Goal: Transaction & Acquisition: Purchase product/service

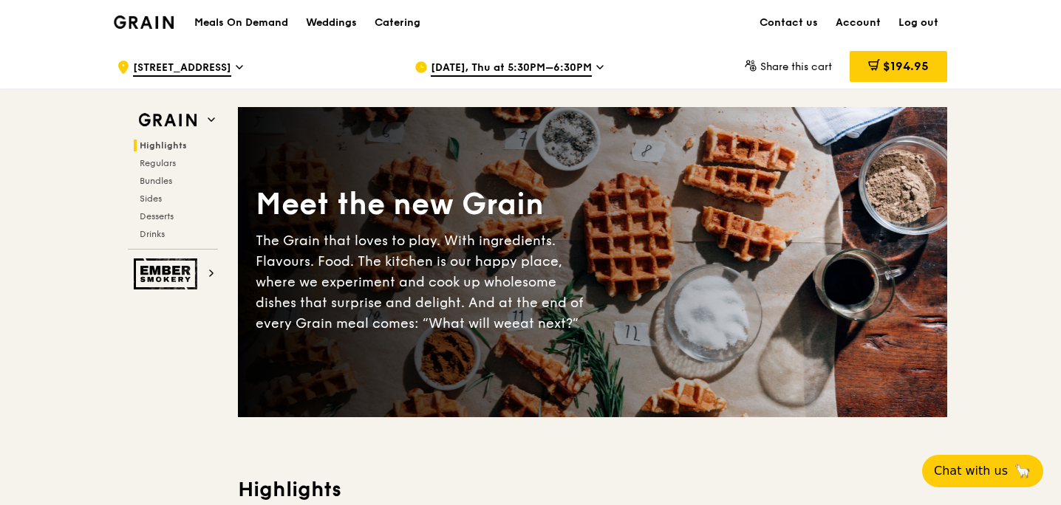
click at [598, 64] on icon at bounding box center [599, 67] width 7 height 13
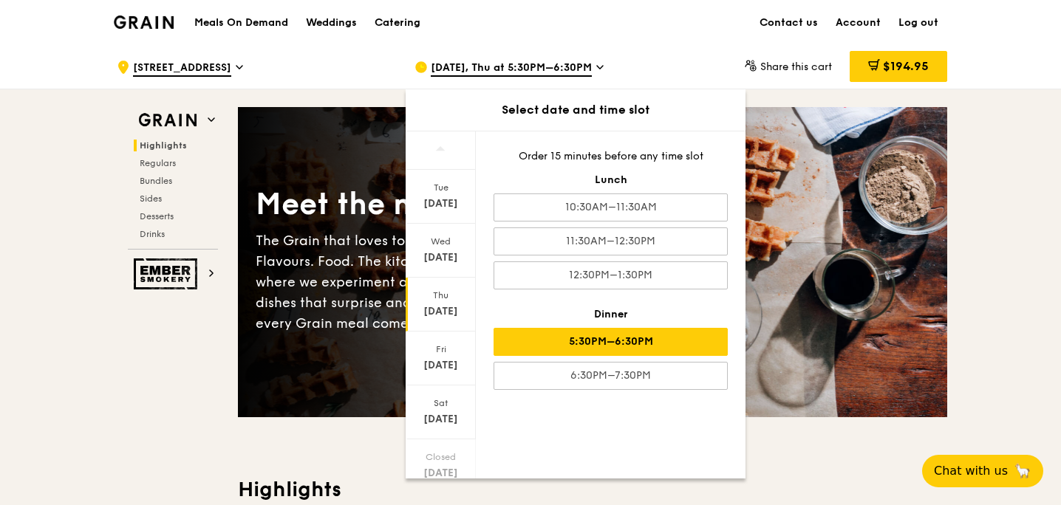
click at [598, 64] on icon at bounding box center [599, 67] width 7 height 13
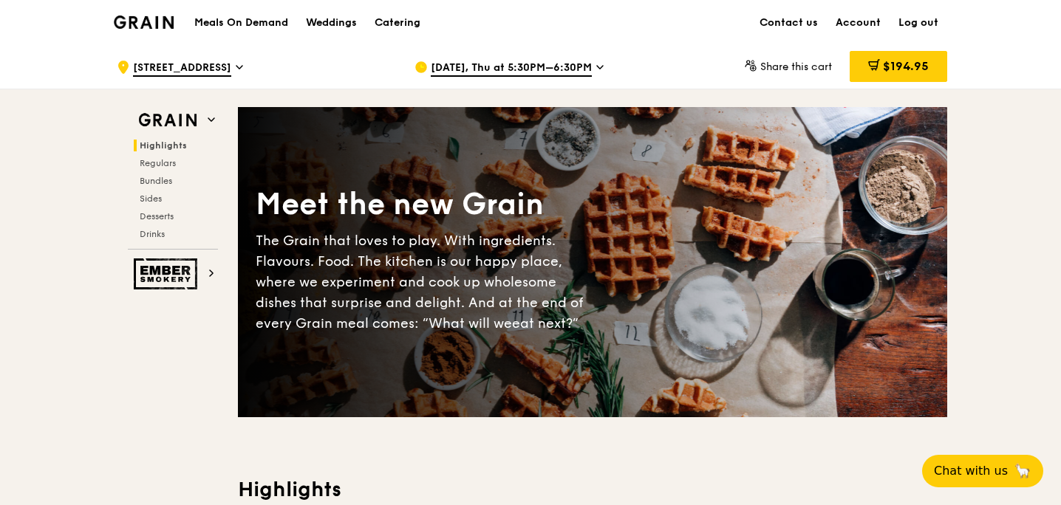
click at [598, 64] on icon at bounding box center [599, 67] width 7 height 13
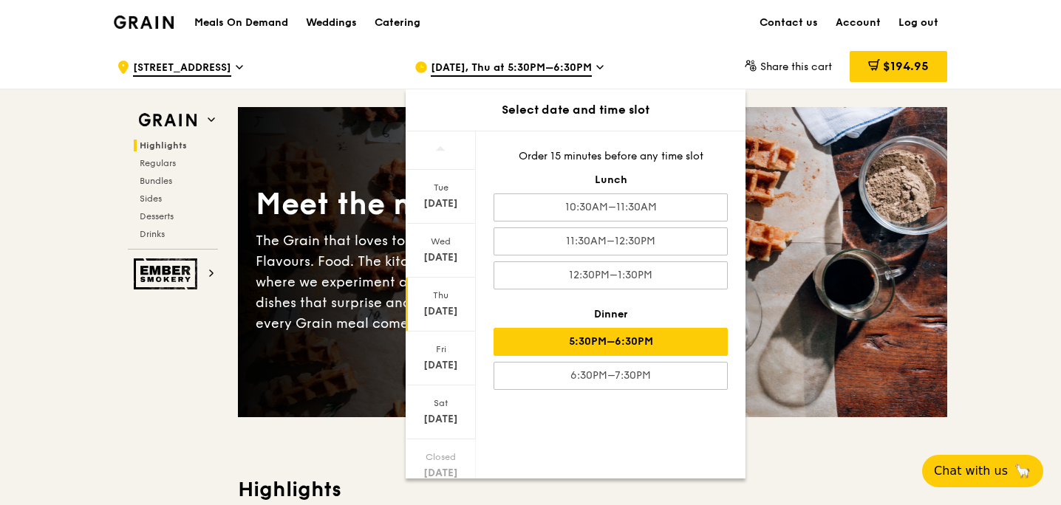
click at [598, 64] on icon at bounding box center [599, 67] width 7 height 13
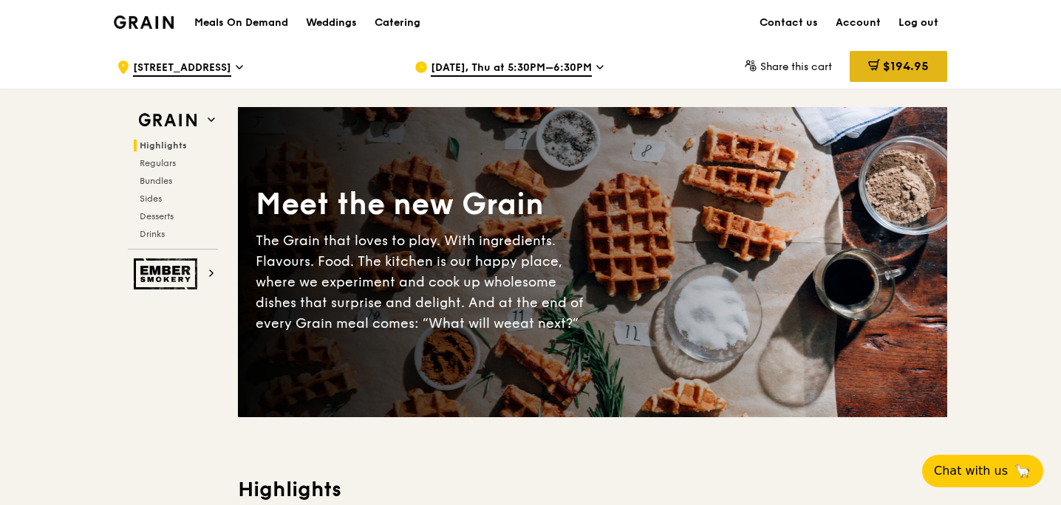
click at [868, 68] on icon at bounding box center [874, 65] width 12 height 12
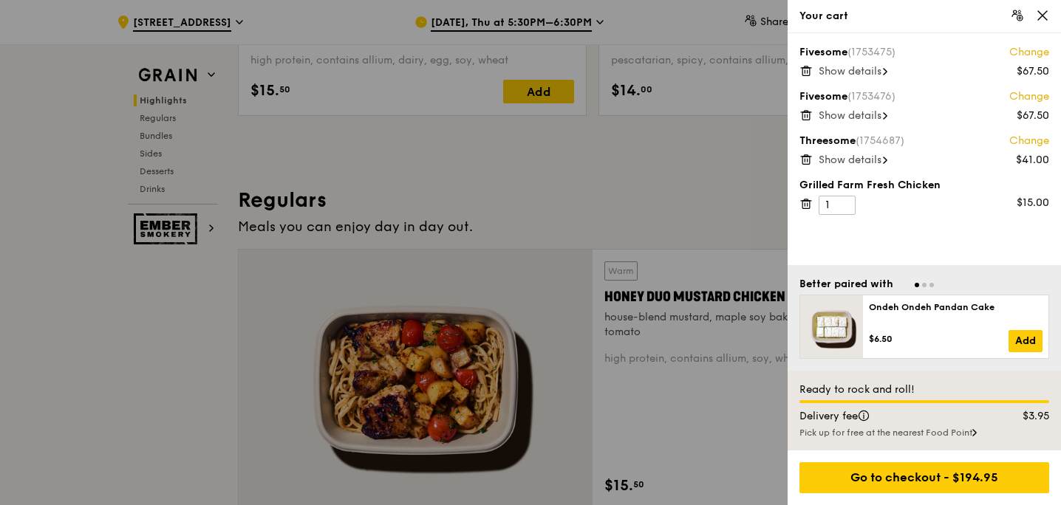
scroll to position [855, 0]
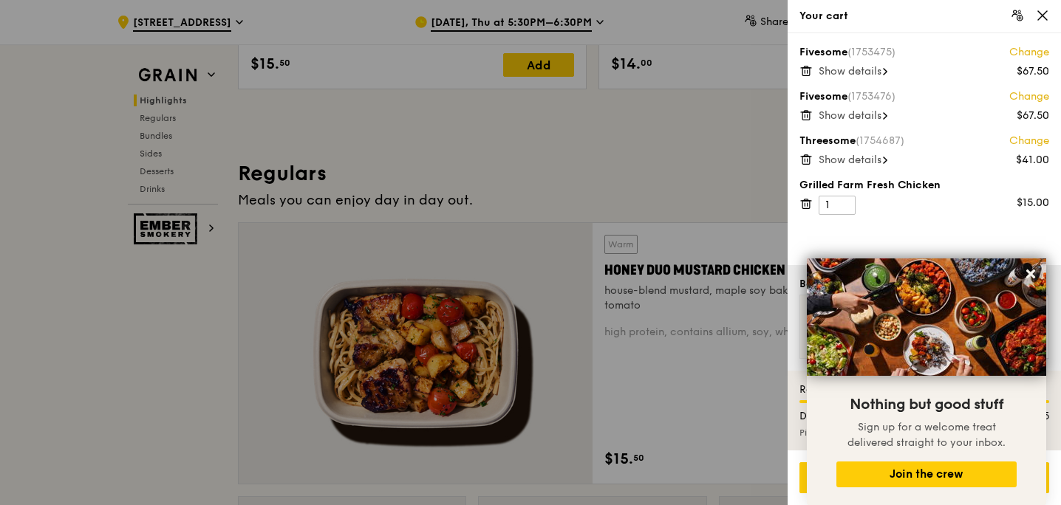
click at [881, 160] on span "Show details" at bounding box center [849, 160] width 63 height 13
click at [881, 160] on icon at bounding box center [880, 160] width 7 height 4
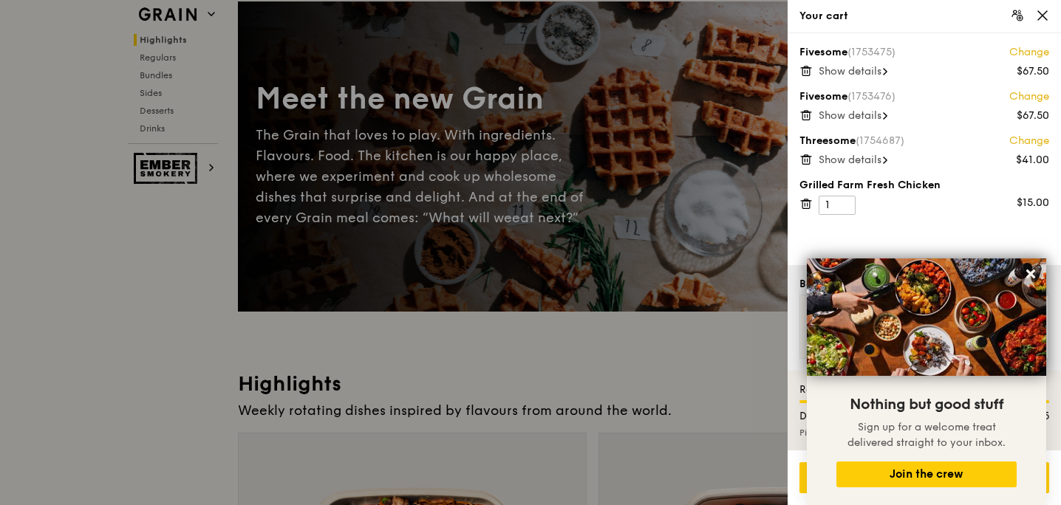
scroll to position [0, 0]
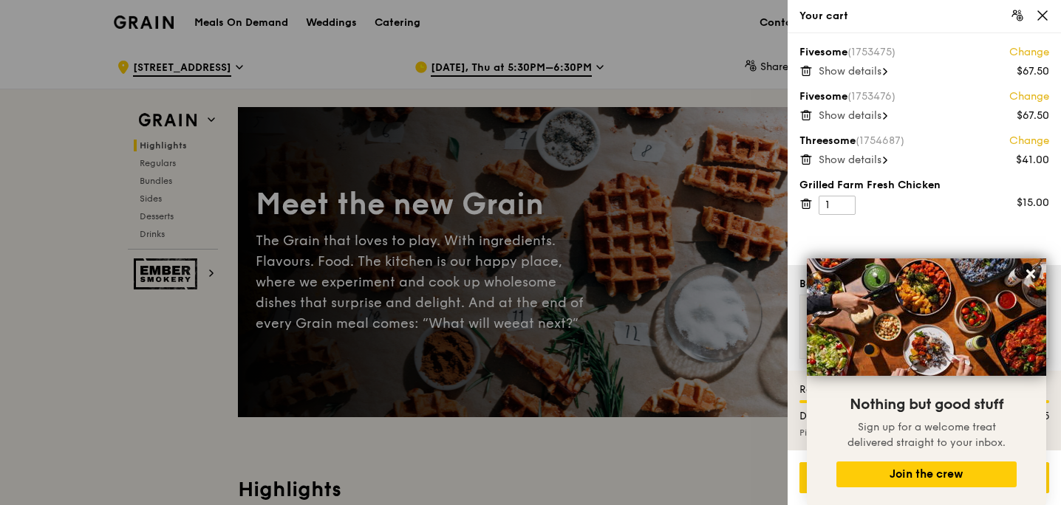
click at [935, 227] on div "Fivesome (1753475) Change $67.50 Show details Fivesome (1753476) Change $67.50 …" at bounding box center [923, 149] width 273 height 232
click at [1032, 276] on icon at bounding box center [1030, 274] width 9 height 9
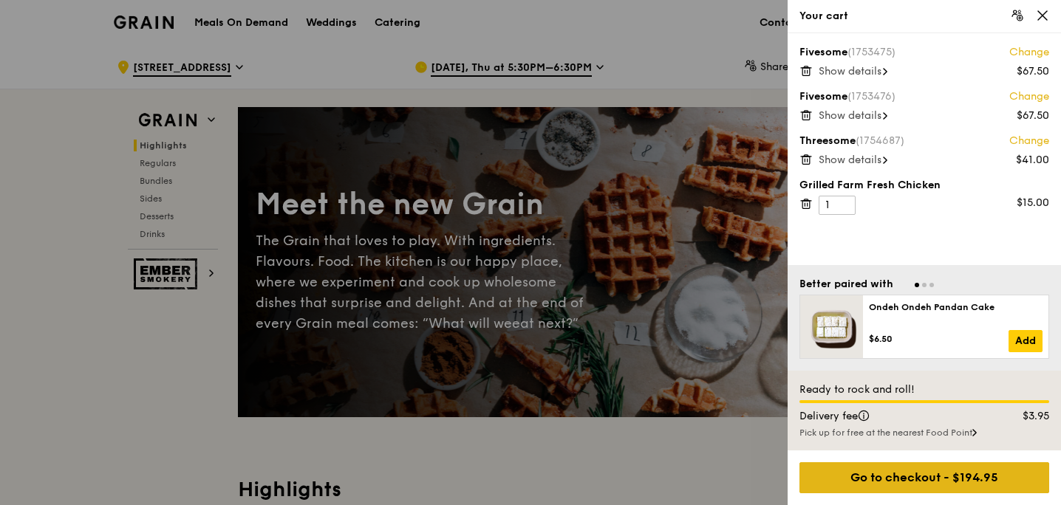
click at [896, 475] on div "Go to checkout - $194.95" at bounding box center [924, 477] width 250 height 31
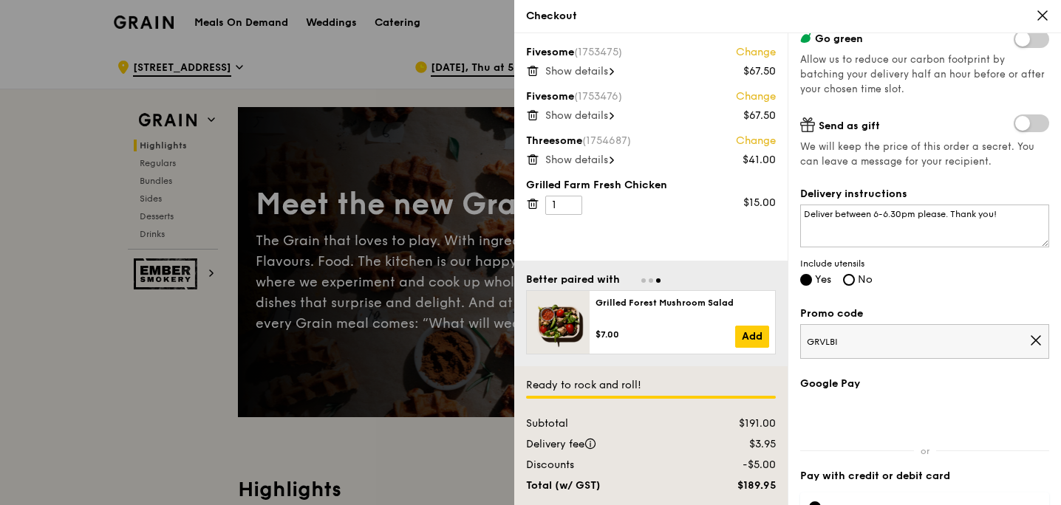
scroll to position [366, 0]
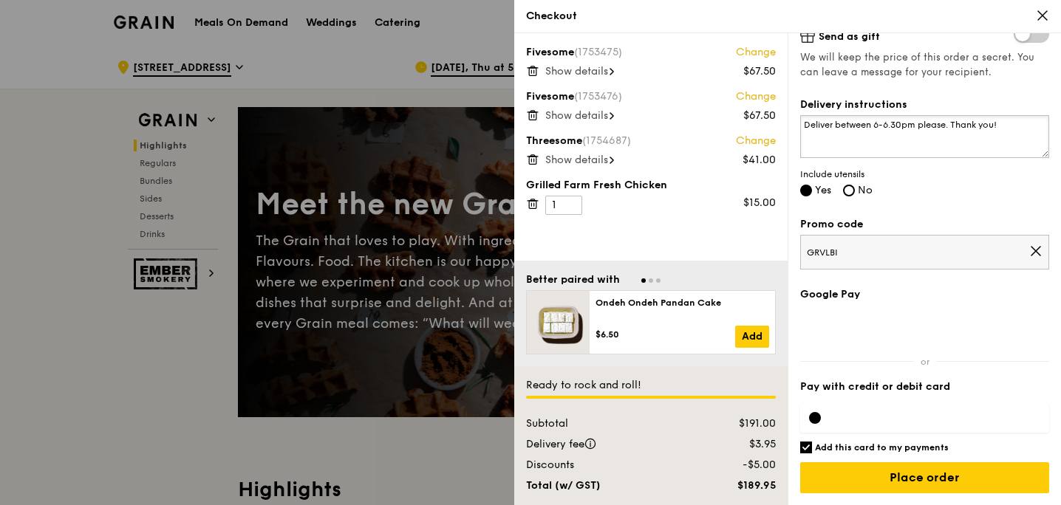
click at [993, 134] on textarea "Deliver between 6-6.30pm please. Thank you!" at bounding box center [924, 136] width 249 height 43
click at [911, 132] on textarea "Deliver between 6-6.30pm please. Thank you!" at bounding box center [924, 136] width 249 height 43
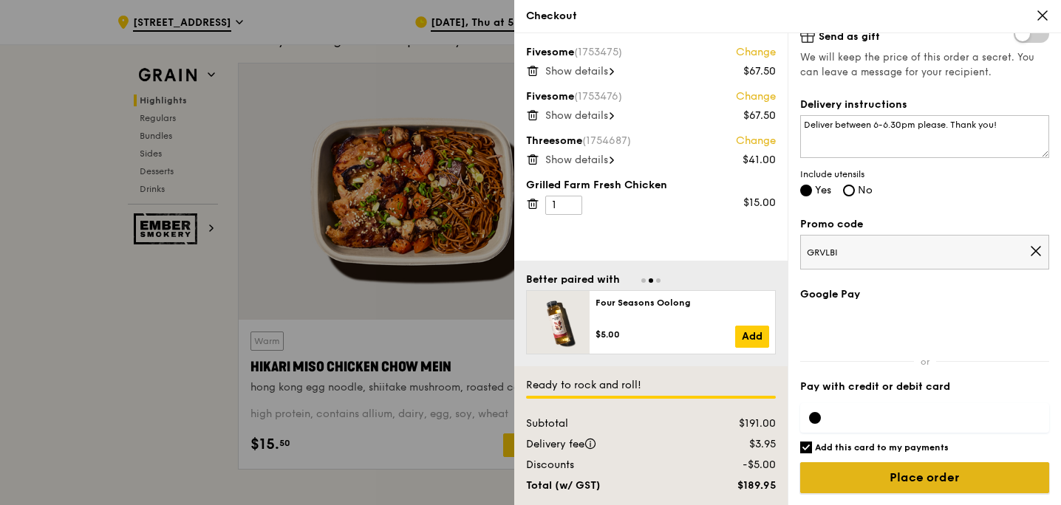
click at [917, 471] on input "Place order" at bounding box center [924, 477] width 249 height 31
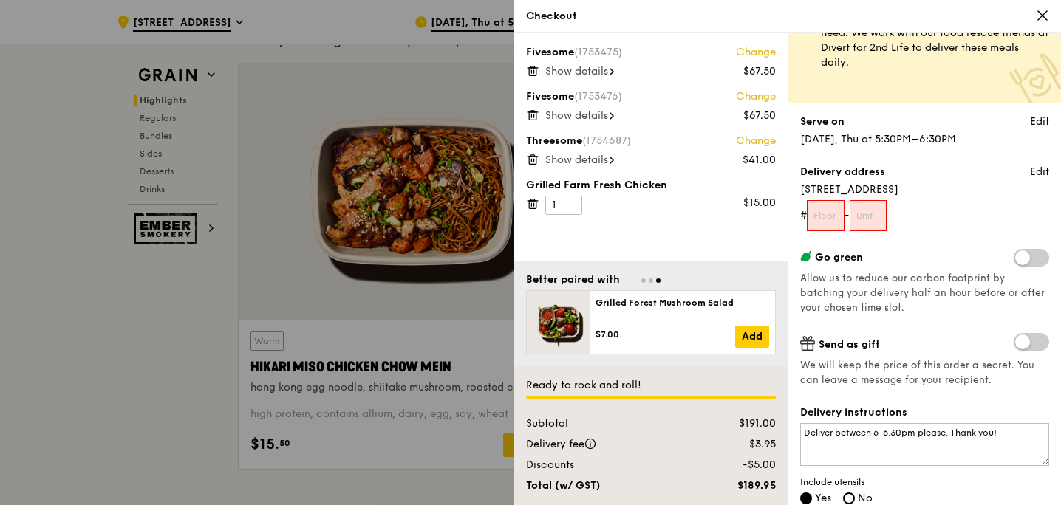
scroll to position [37, 0]
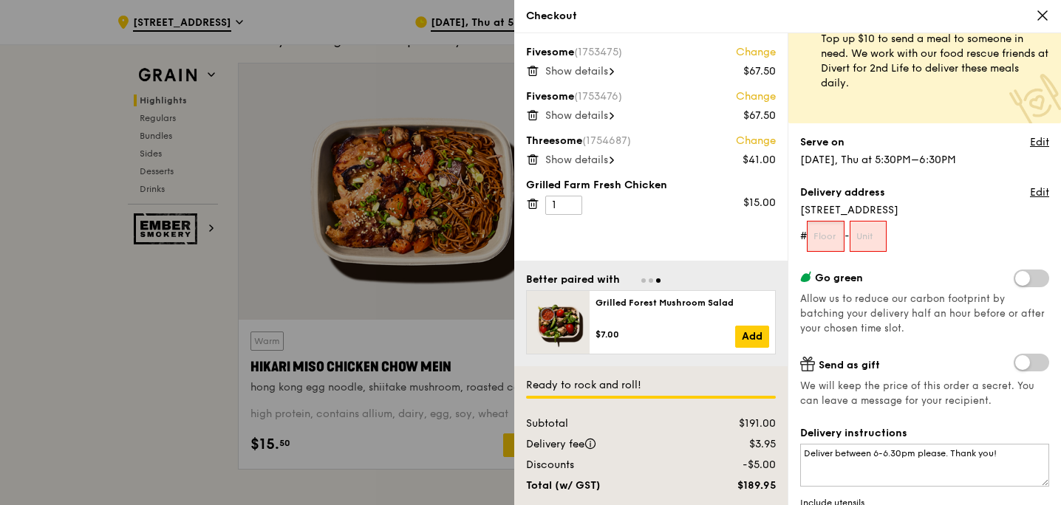
click at [835, 244] on input "text" at bounding box center [826, 236] width 38 height 31
type input "01"
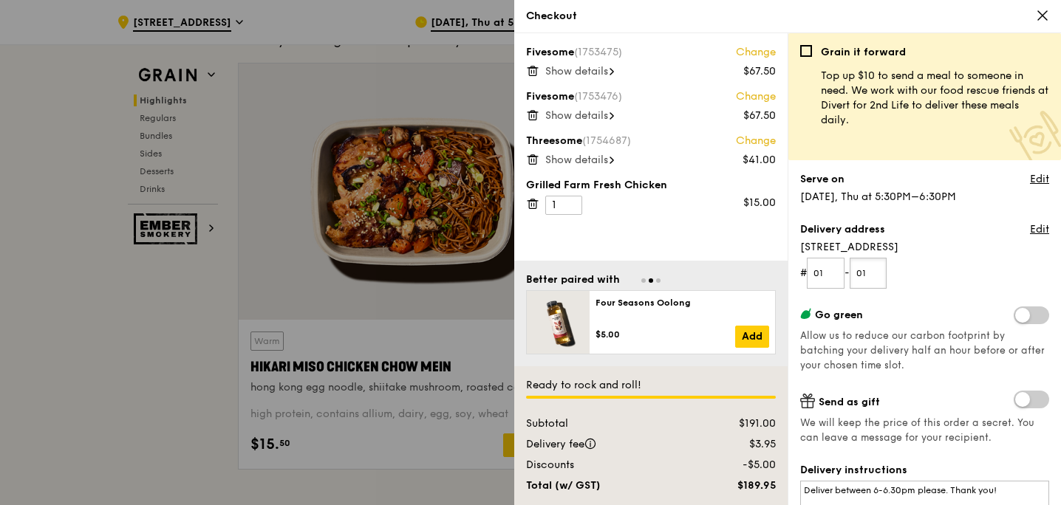
scroll to position [21, 0]
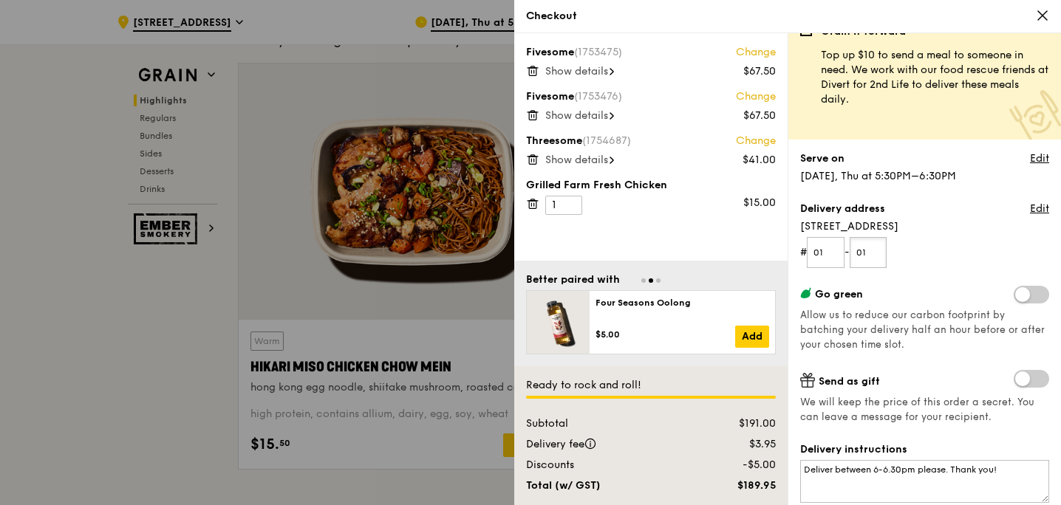
type input "01"
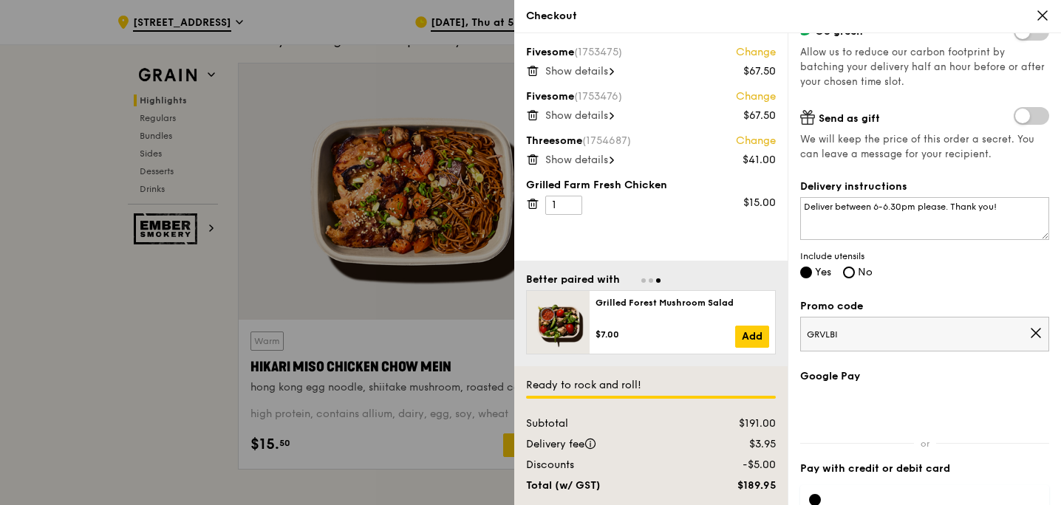
scroll to position [366, 0]
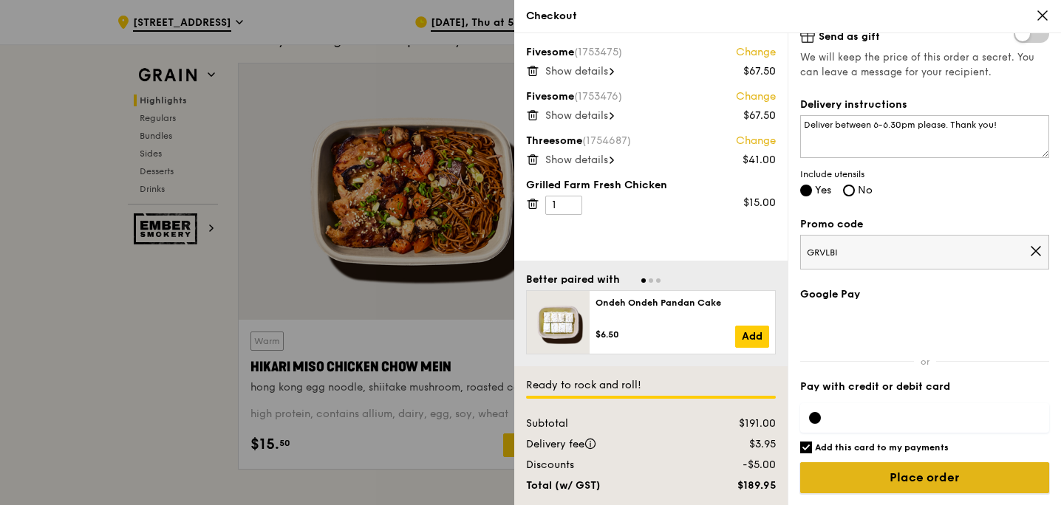
click at [904, 479] on input "Place order" at bounding box center [924, 477] width 249 height 31
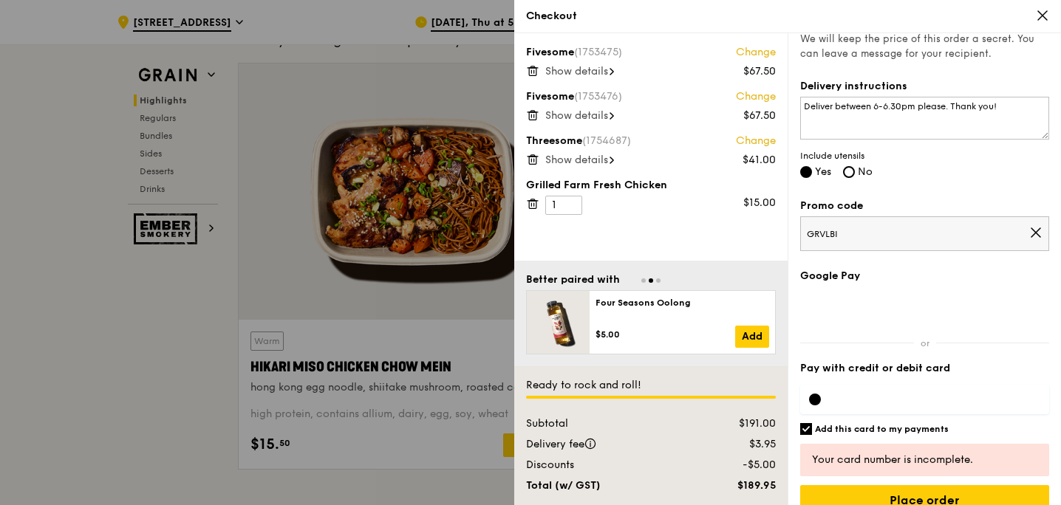
scroll to position [388, 0]
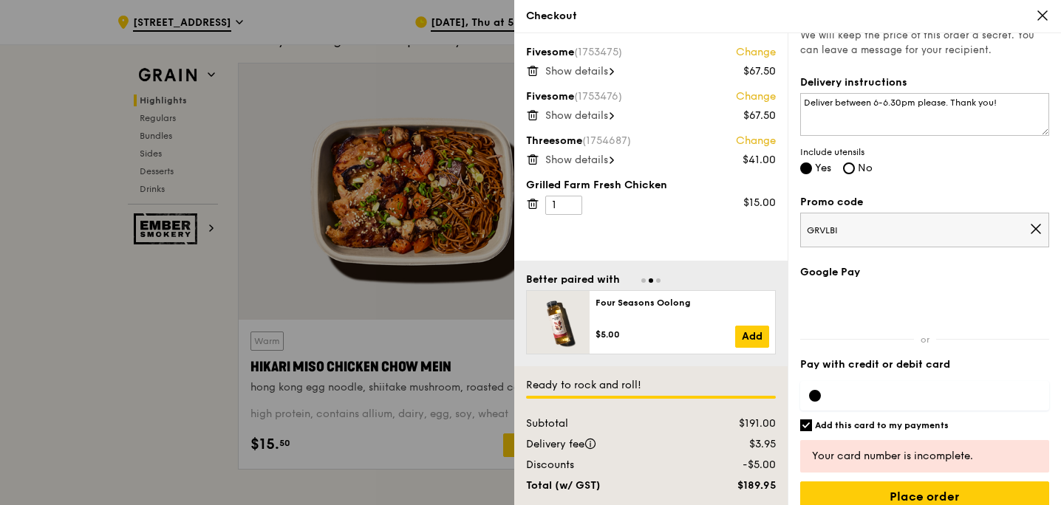
click at [309, 319] on div at bounding box center [530, 252] width 1061 height 505
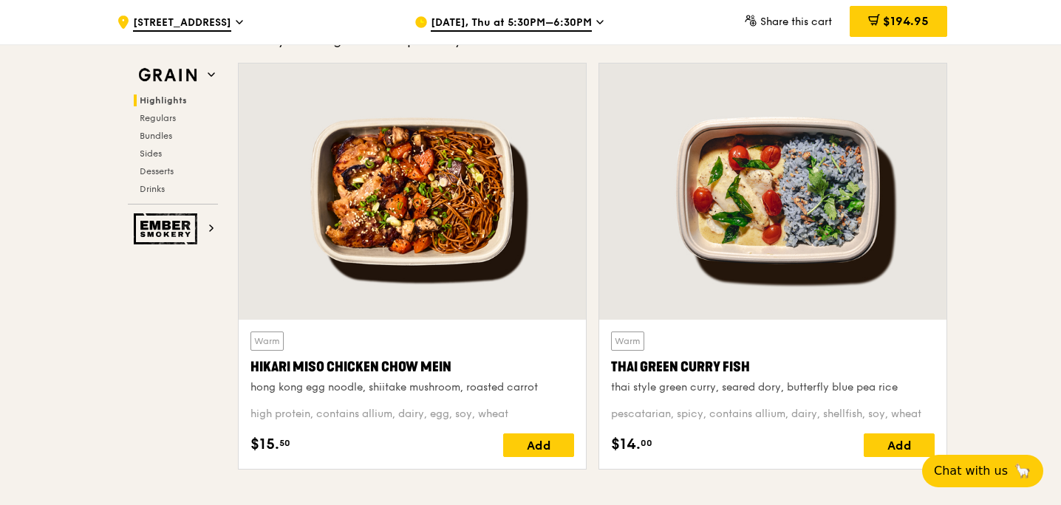
click at [584, 26] on span "[DATE], Thu at 5:30PM–6:30PM" at bounding box center [511, 24] width 161 height 16
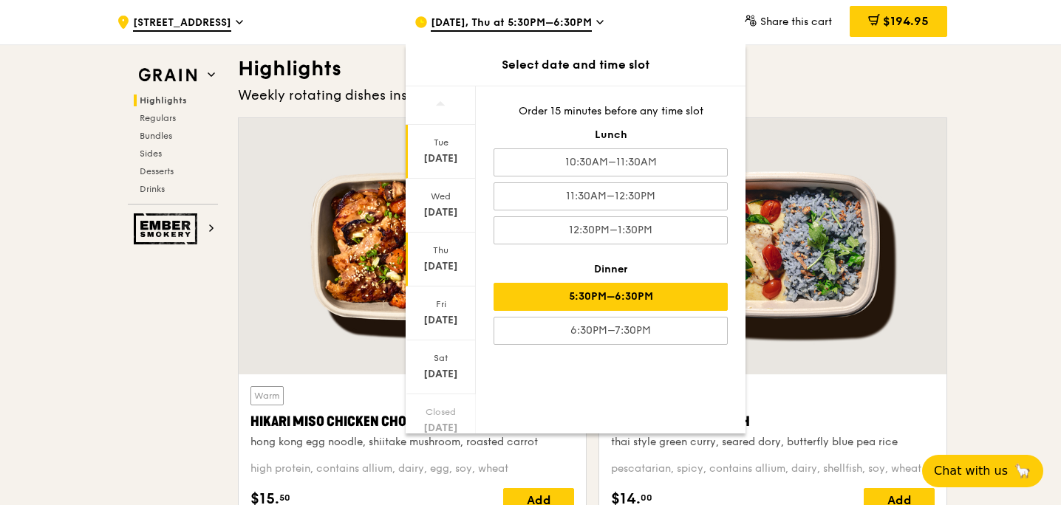
scroll to position [419, 0]
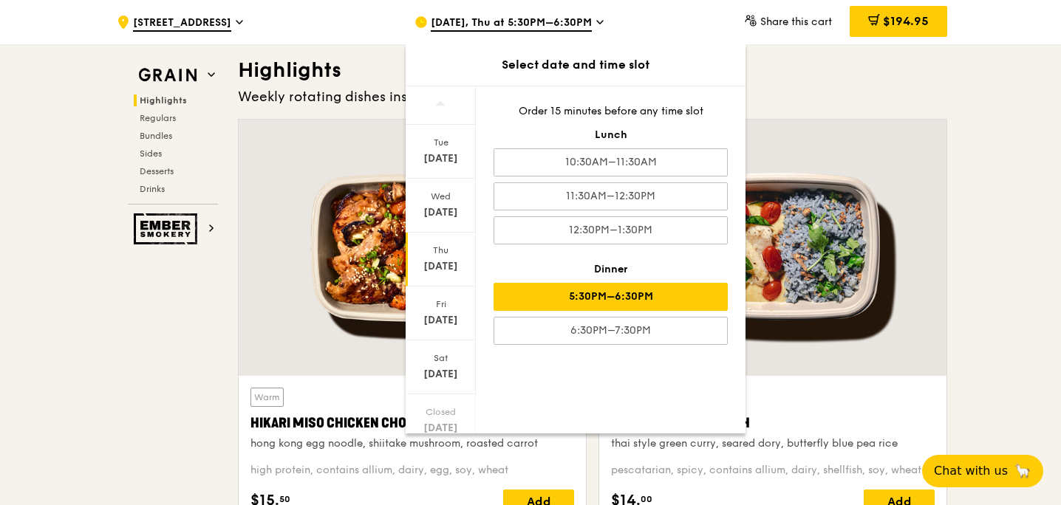
click at [917, 252] on div at bounding box center [772, 248] width 347 height 256
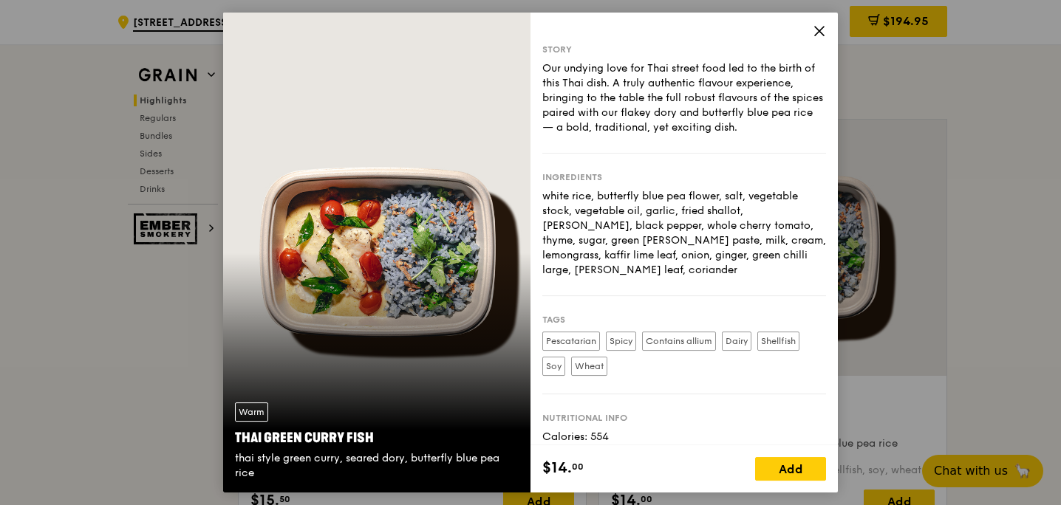
click at [817, 33] on icon at bounding box center [819, 31] width 9 height 9
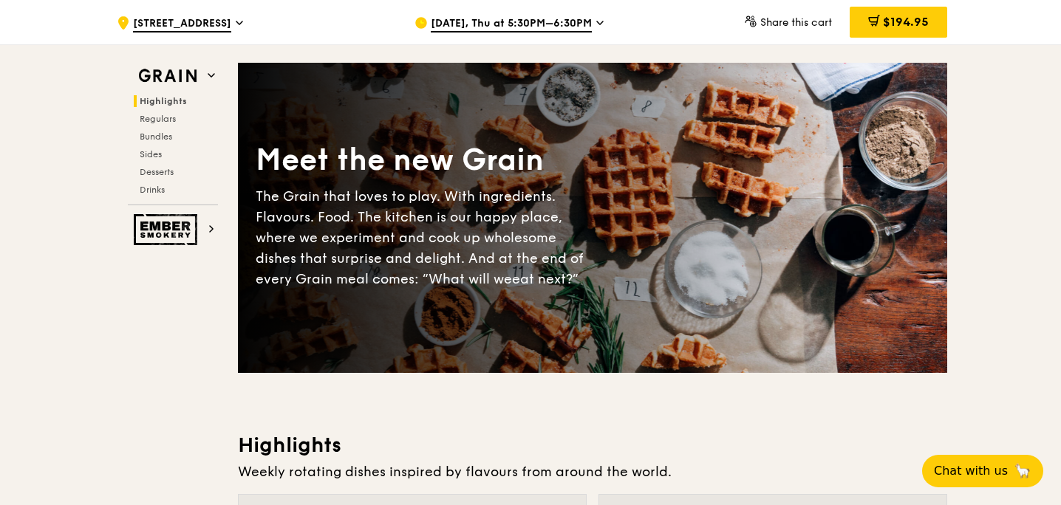
scroll to position [43, 0]
